Goal: Information Seeking & Learning: Learn about a topic

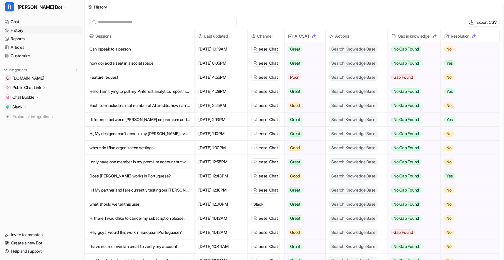
click at [167, 49] on p "Can I speak to a person" at bounding box center [139, 49] width 100 height 14
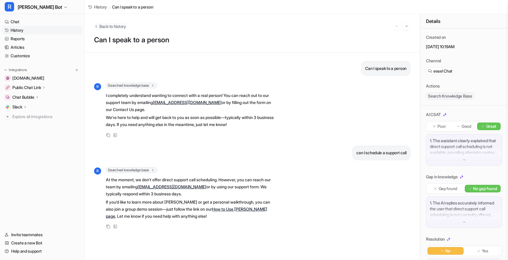
click at [113, 26] on span "Back to history" at bounding box center [112, 26] width 27 height 6
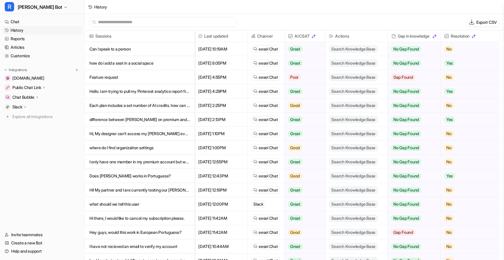
click at [117, 61] on p "how do i add a seat in a social space" at bounding box center [139, 63] width 100 height 14
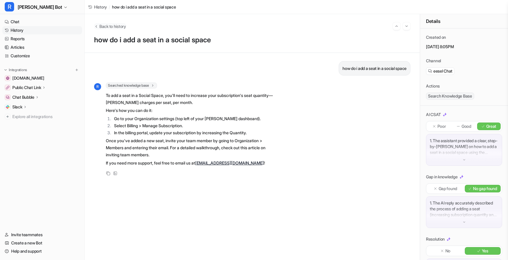
click at [107, 29] on span "Back to history" at bounding box center [112, 26] width 27 height 6
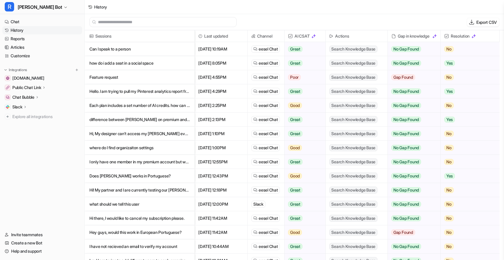
click at [114, 79] on p "Feature request" at bounding box center [139, 77] width 100 height 14
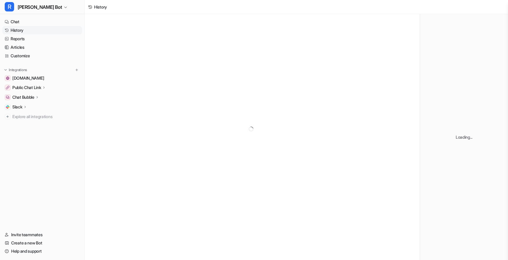
click at [115, 77] on div at bounding box center [252, 129] width 335 height 230
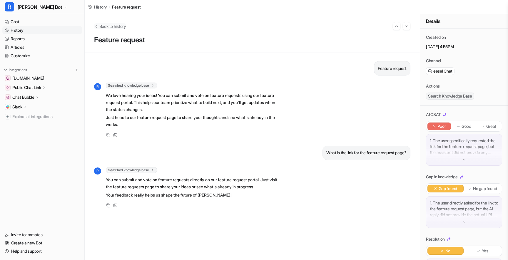
click at [105, 26] on span "Back to history" at bounding box center [112, 26] width 27 height 6
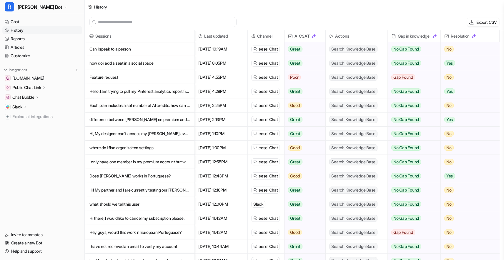
click at [117, 90] on p "Hello. I am trying to pull my Pinterest analytics report from my [PERSON_NAME] …" at bounding box center [139, 91] width 100 height 14
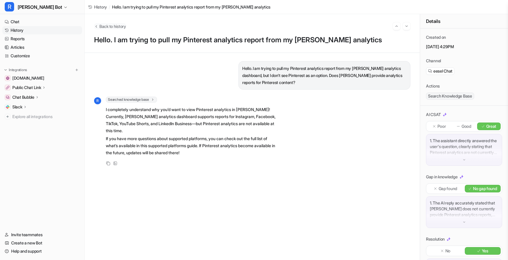
click at [108, 29] on span "Back to history" at bounding box center [112, 26] width 27 height 6
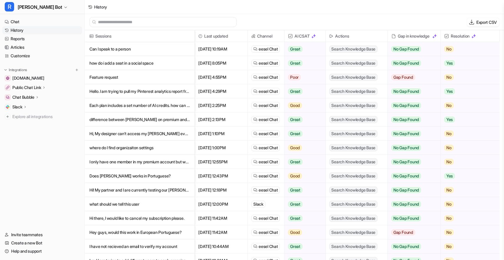
click at [133, 132] on p "Hi, My designer can't access my [PERSON_NAME] even when I send them an invite." at bounding box center [139, 134] width 100 height 14
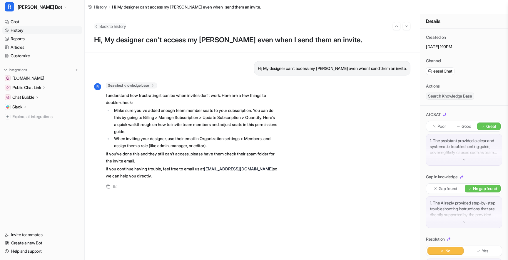
click at [118, 27] on span "Back to history" at bounding box center [112, 26] width 27 height 6
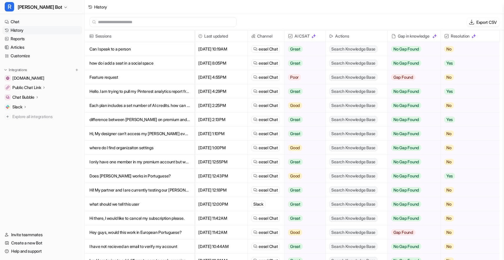
click at [130, 146] on p "where do I find organizaiton settings" at bounding box center [139, 148] width 100 height 14
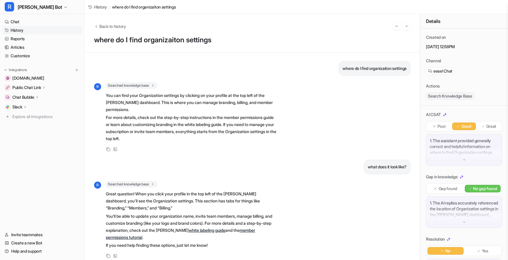
click at [115, 38] on h1 "where do I find organizaiton settings" at bounding box center [252, 40] width 316 height 9
click at [112, 29] on span "Back to history" at bounding box center [112, 26] width 27 height 6
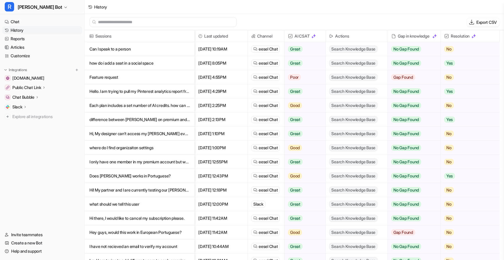
click at [144, 189] on p "Hi! My partner and I are currently testing our [PERSON_NAME]. I have a question…" at bounding box center [139, 190] width 100 height 14
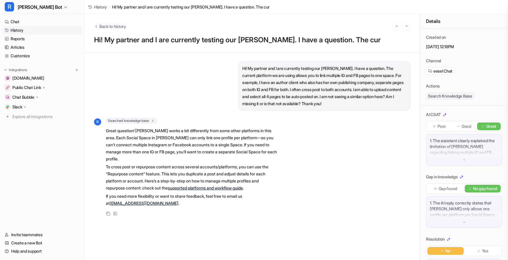
click at [123, 29] on span "Back to history" at bounding box center [112, 26] width 27 height 6
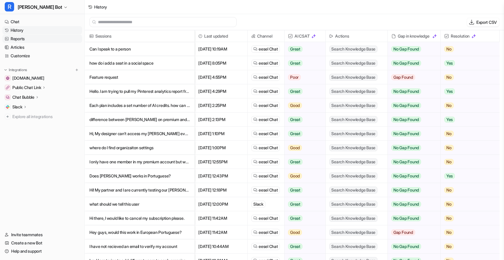
click at [54, 41] on link "Reports" at bounding box center [42, 39] width 80 height 8
